Goal: Check status: Check status

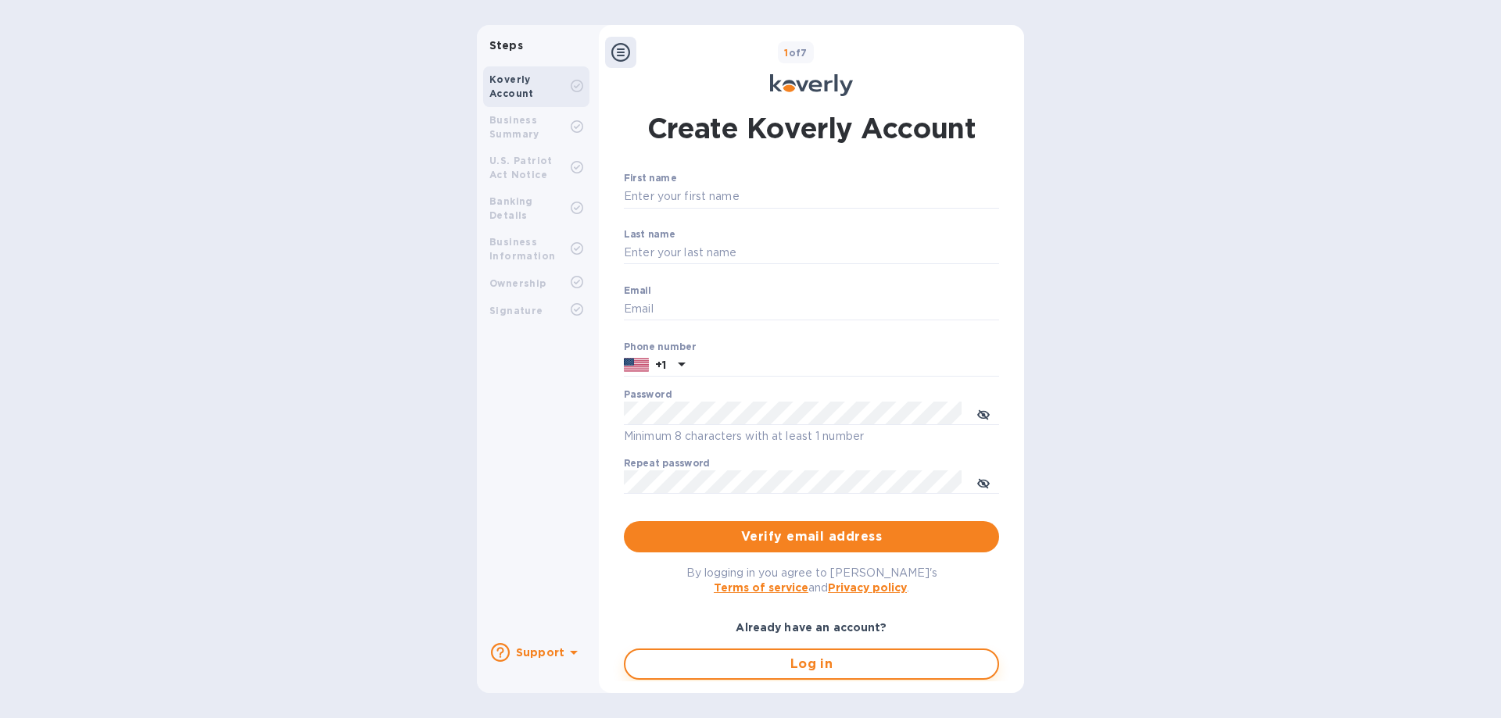
type input "beri.p@bzstransport.com"
click at [781, 673] on span "Log in" at bounding box center [811, 664] width 347 height 19
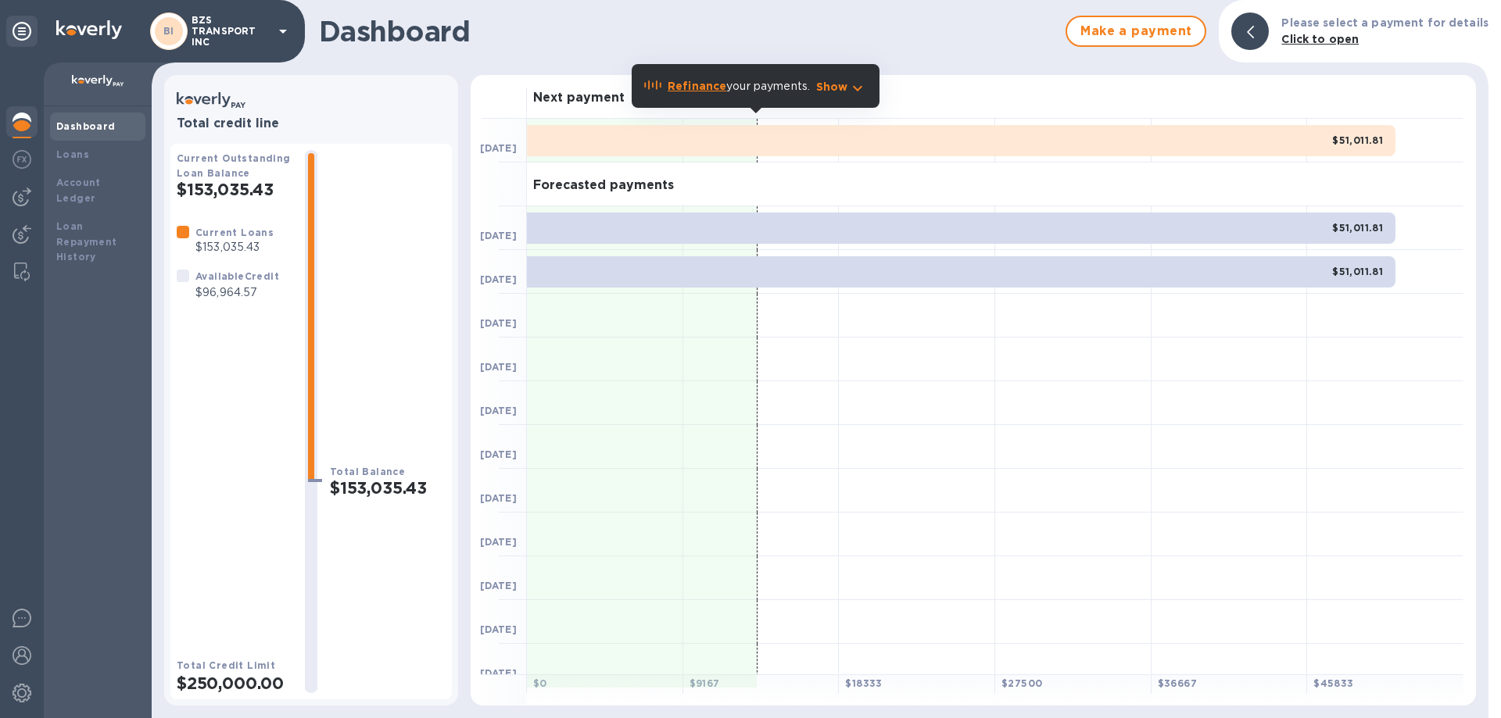
click at [720, 138] on div "$51,011.81" at bounding box center [961, 140] width 868 height 31
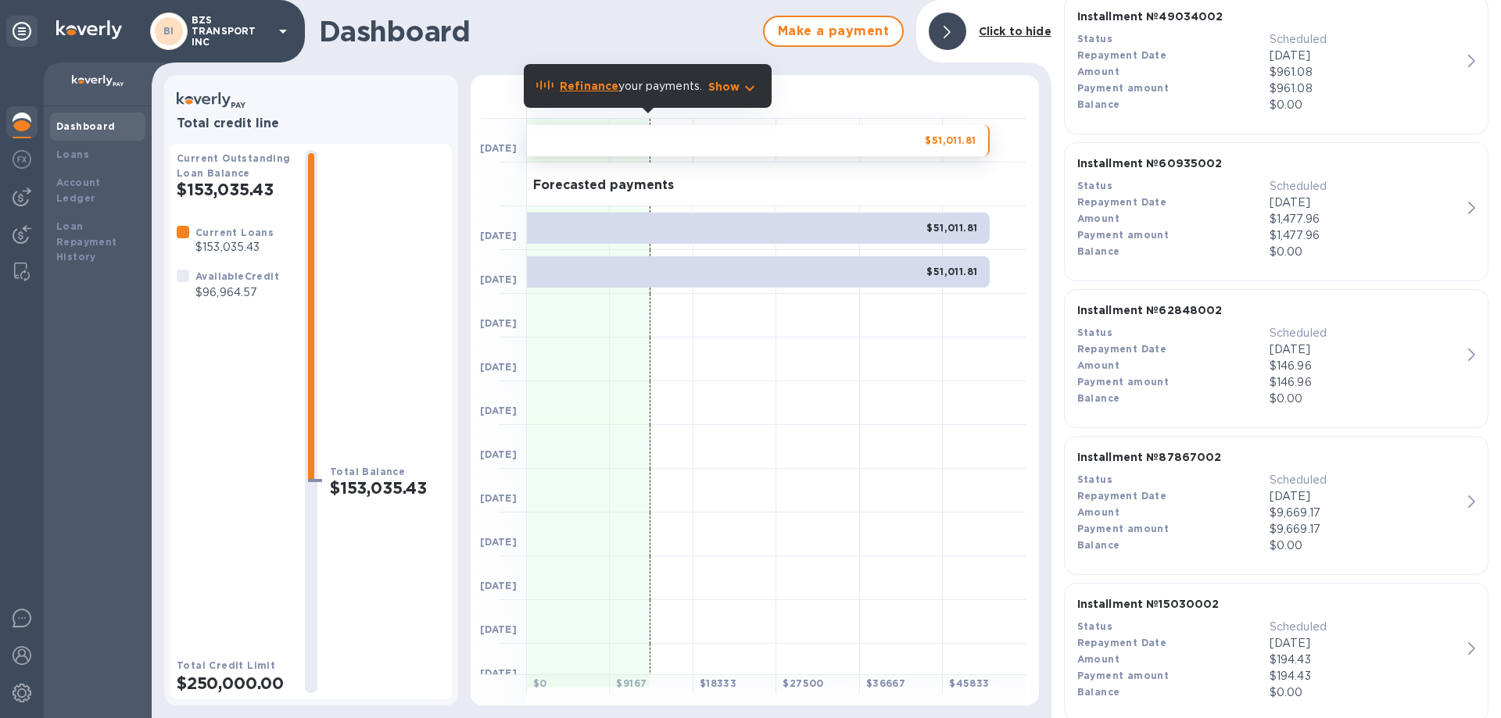
scroll to position [394, 0]
click at [959, 30] on div at bounding box center [947, 32] width 38 height 38
